Goal: Information Seeking & Learning: Learn about a topic

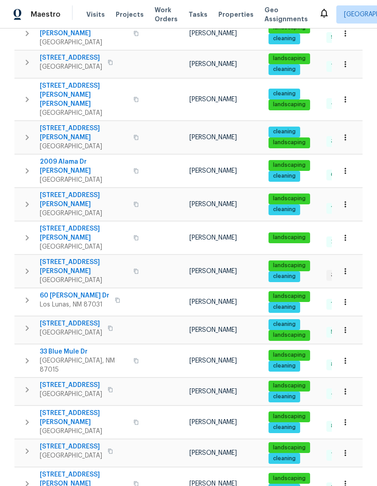
scroll to position [410, 0]
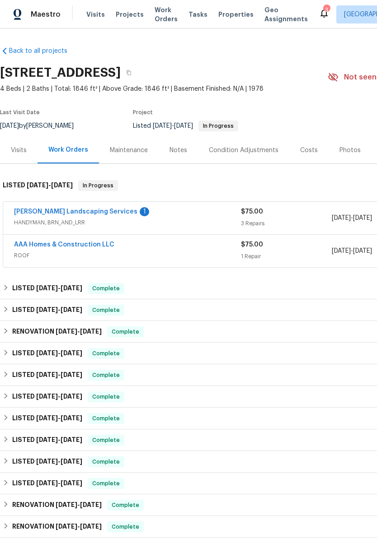
click at [21, 146] on div "Visits" at bounding box center [19, 150] width 16 height 9
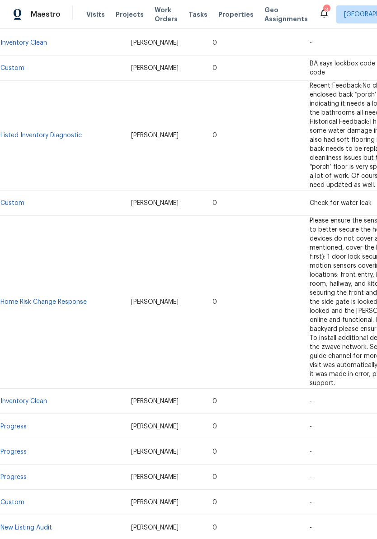
scroll to position [1125, 0]
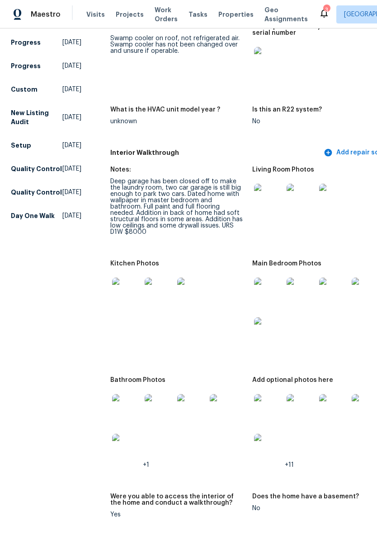
scroll to position [1010, 0]
click at [254, 185] on img at bounding box center [268, 198] width 29 height 29
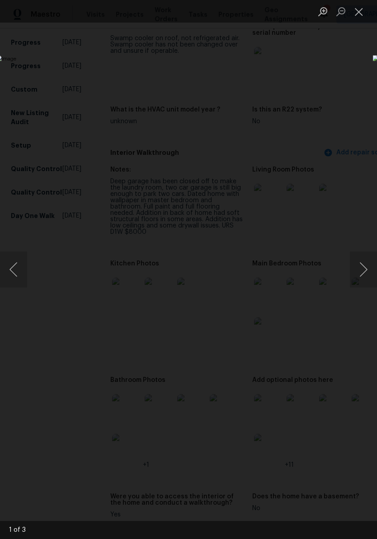
click at [363, 270] on button "Next image" at bounding box center [363, 270] width 27 height 36
click at [358, 263] on button "Next image" at bounding box center [363, 270] width 27 height 36
click at [365, 267] on button "Next image" at bounding box center [363, 270] width 27 height 36
click at [360, 272] on button "Next image" at bounding box center [363, 270] width 27 height 36
click at [358, 9] on button "Close lightbox" at bounding box center [359, 12] width 18 height 16
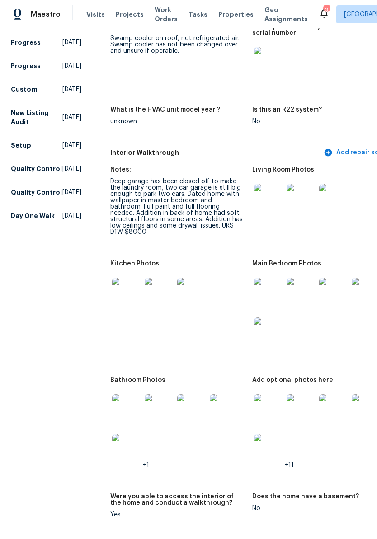
click at [254, 395] on img at bounding box center [268, 408] width 29 height 29
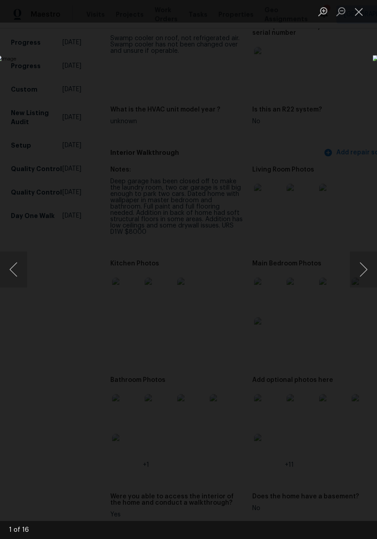
click at [364, 270] on button "Next image" at bounding box center [363, 270] width 27 height 36
click at [364, 269] on button "Next image" at bounding box center [363, 270] width 27 height 36
click at [364, 272] on button "Next image" at bounding box center [363, 270] width 27 height 36
click at [362, 275] on button "Next image" at bounding box center [363, 270] width 27 height 36
click at [363, 276] on button "Next image" at bounding box center [363, 270] width 27 height 36
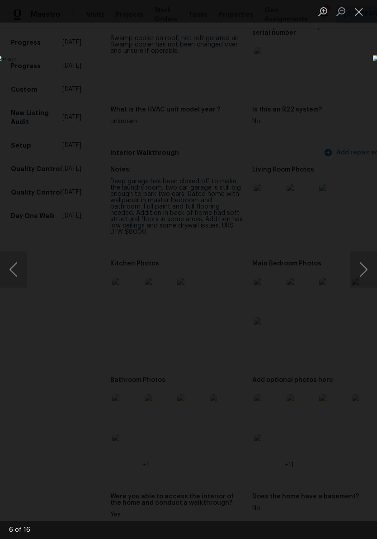
click at [366, 275] on button "Next image" at bounding box center [363, 270] width 27 height 36
click at [362, 267] on button "Next image" at bounding box center [363, 270] width 27 height 36
click at [364, 271] on button "Next image" at bounding box center [363, 270] width 27 height 36
click at [363, 273] on button "Next image" at bounding box center [363, 270] width 27 height 36
click at [366, 269] on button "Next image" at bounding box center [363, 270] width 27 height 36
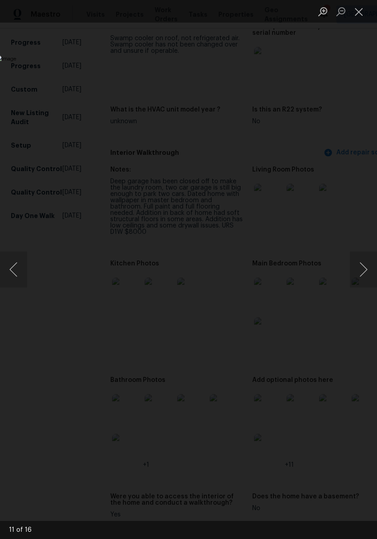
click at [363, 271] on button "Next image" at bounding box center [363, 270] width 27 height 36
click at [364, 269] on button "Next image" at bounding box center [363, 270] width 27 height 36
click at [364, 272] on button "Next image" at bounding box center [363, 270] width 27 height 36
click at [365, 274] on button "Next image" at bounding box center [363, 270] width 27 height 36
click at [364, 274] on button "Next image" at bounding box center [363, 270] width 27 height 36
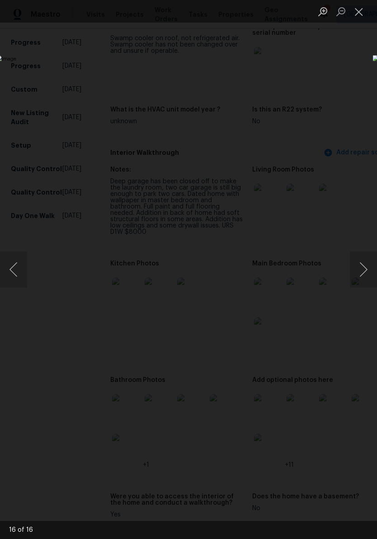
click at [363, 270] on button "Next image" at bounding box center [363, 270] width 27 height 36
click at [365, 270] on button "Next image" at bounding box center [363, 270] width 27 height 36
click at [354, 7] on button "Close lightbox" at bounding box center [359, 12] width 18 height 16
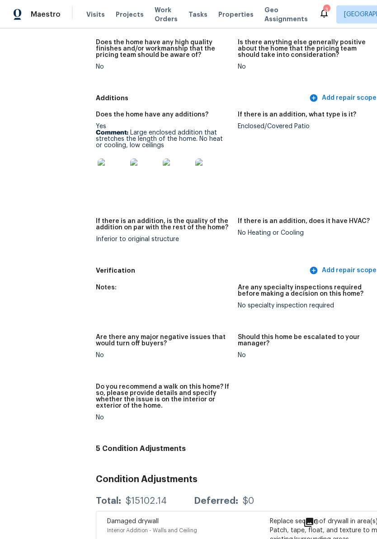
scroll to position [1749, 15]
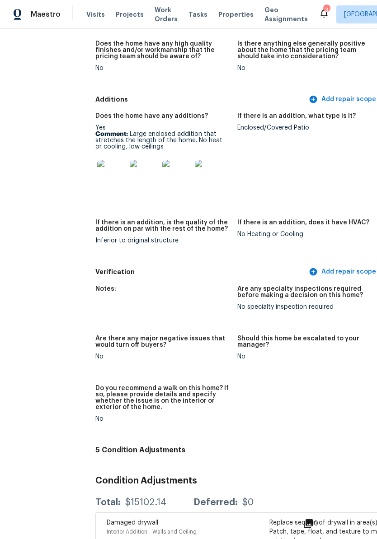
click at [103, 167] on img at bounding box center [111, 174] width 29 height 29
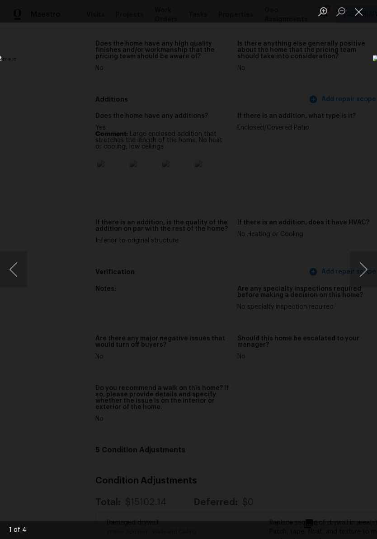
click at [364, 266] on button "Next image" at bounding box center [363, 270] width 27 height 36
click at [15, 268] on button "Previous image" at bounding box center [13, 270] width 27 height 36
click at [362, 272] on button "Next image" at bounding box center [363, 270] width 27 height 36
click at [366, 267] on button "Next image" at bounding box center [363, 270] width 27 height 36
click at [365, 264] on button "Next image" at bounding box center [363, 270] width 27 height 36
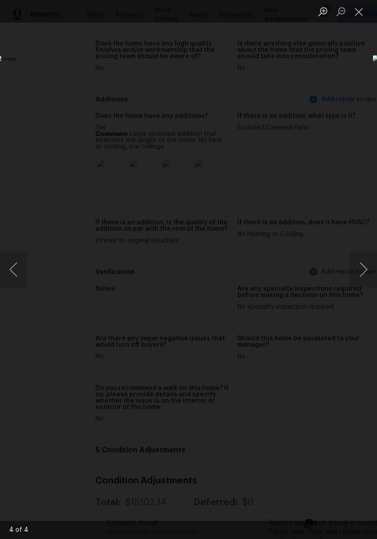
click at [367, 272] on button "Next image" at bounding box center [363, 270] width 27 height 36
click at [365, 264] on button "Next image" at bounding box center [363, 270] width 27 height 36
click at [366, 268] on button "Next image" at bounding box center [363, 270] width 27 height 36
click at [366, 260] on button "Next image" at bounding box center [363, 270] width 27 height 36
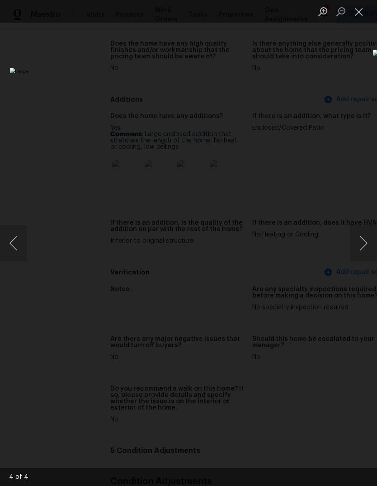
scroll to position [1732, 0]
